Goal: Information Seeking & Learning: Check status

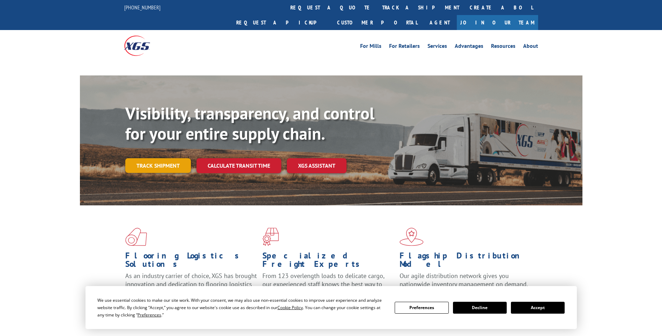
click at [152, 158] on link "Track shipment" at bounding box center [158, 165] width 66 height 15
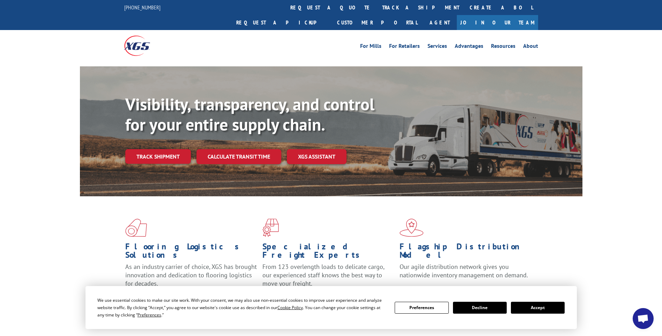
click at [538, 305] on button "Accept" at bounding box center [538, 308] width 54 height 12
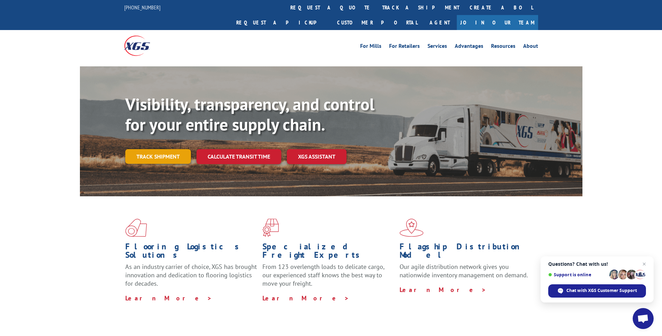
click at [172, 149] on link "Track shipment" at bounding box center [158, 156] width 66 height 15
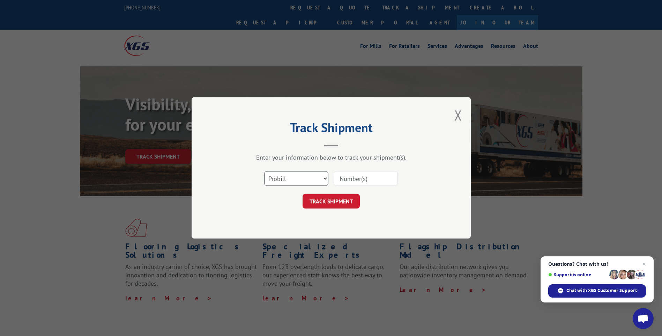
click at [316, 178] on select "Select category... Probill BOL PO" at bounding box center [296, 178] width 64 height 15
click at [321, 178] on select "Select category... Probill BOL PO" at bounding box center [296, 178] width 64 height 15
click at [327, 178] on select "Select category... Probill BOL PO" at bounding box center [296, 178] width 64 height 15
select select "bol"
click at [264, 171] on select "Select category... Probill BOL PO" at bounding box center [296, 178] width 64 height 15
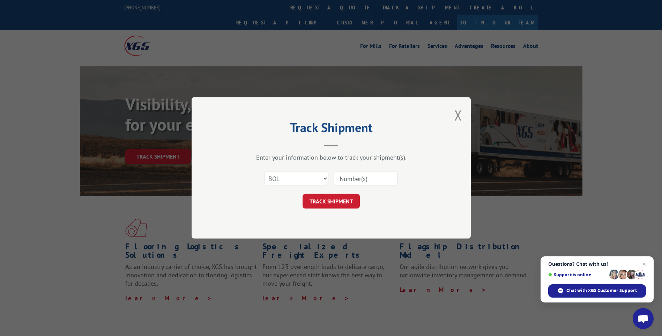
click at [349, 180] on input at bounding box center [366, 178] width 64 height 15
paste input "54395236"
type input "54395236"
click at [342, 202] on button "TRACK SHIPMENT" at bounding box center [331, 201] width 57 height 15
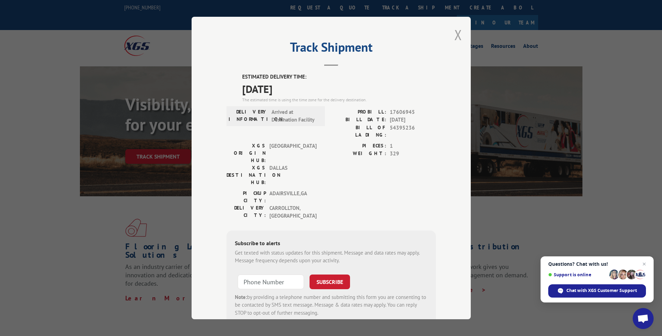
click at [457, 32] on button "Close modal" at bounding box center [459, 34] width 8 height 19
